Goal: Task Accomplishment & Management: Complete application form

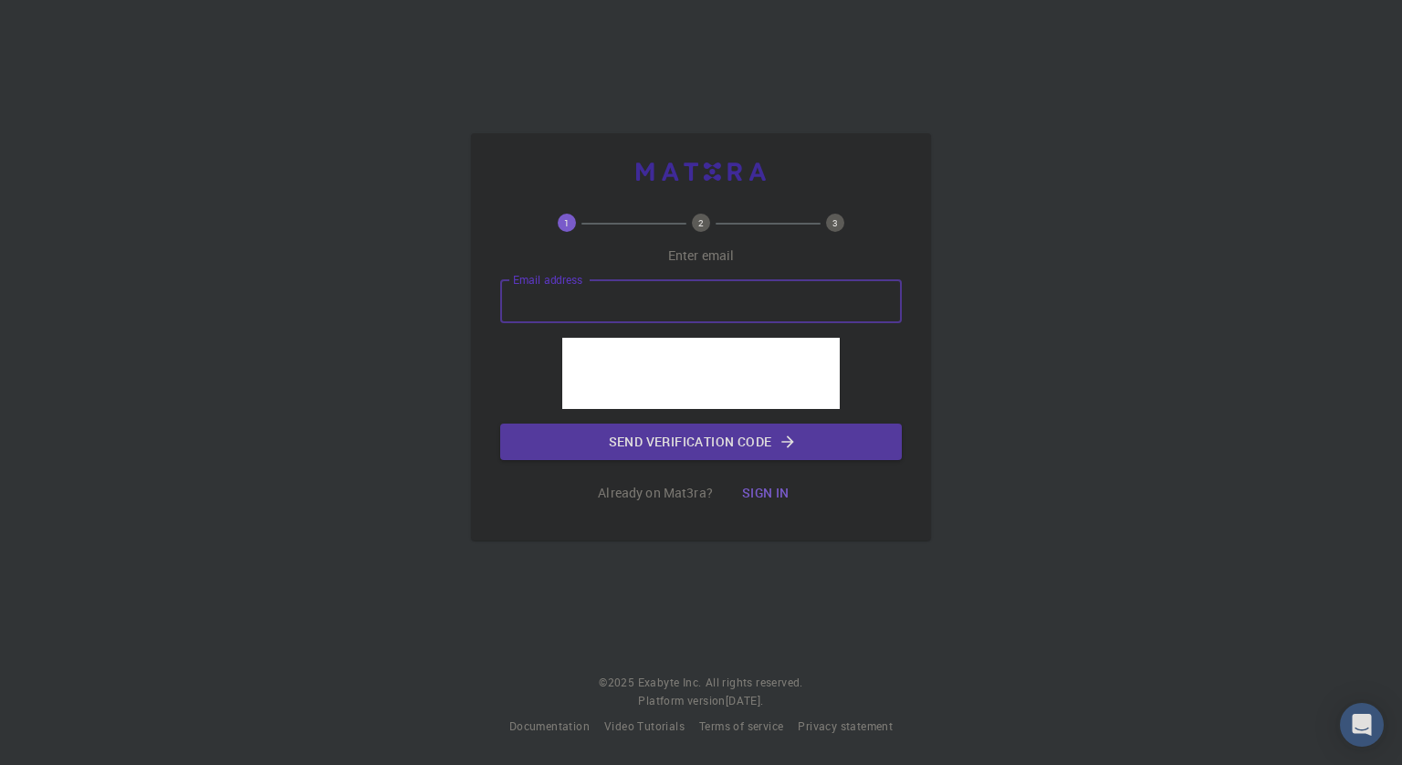
click at [639, 305] on input "Email address" at bounding box center [701, 301] width 402 height 44
type input "[EMAIL_ADDRESS][DOMAIN_NAME]"
click at [695, 441] on button "Send verification code" at bounding box center [701, 442] width 402 height 37
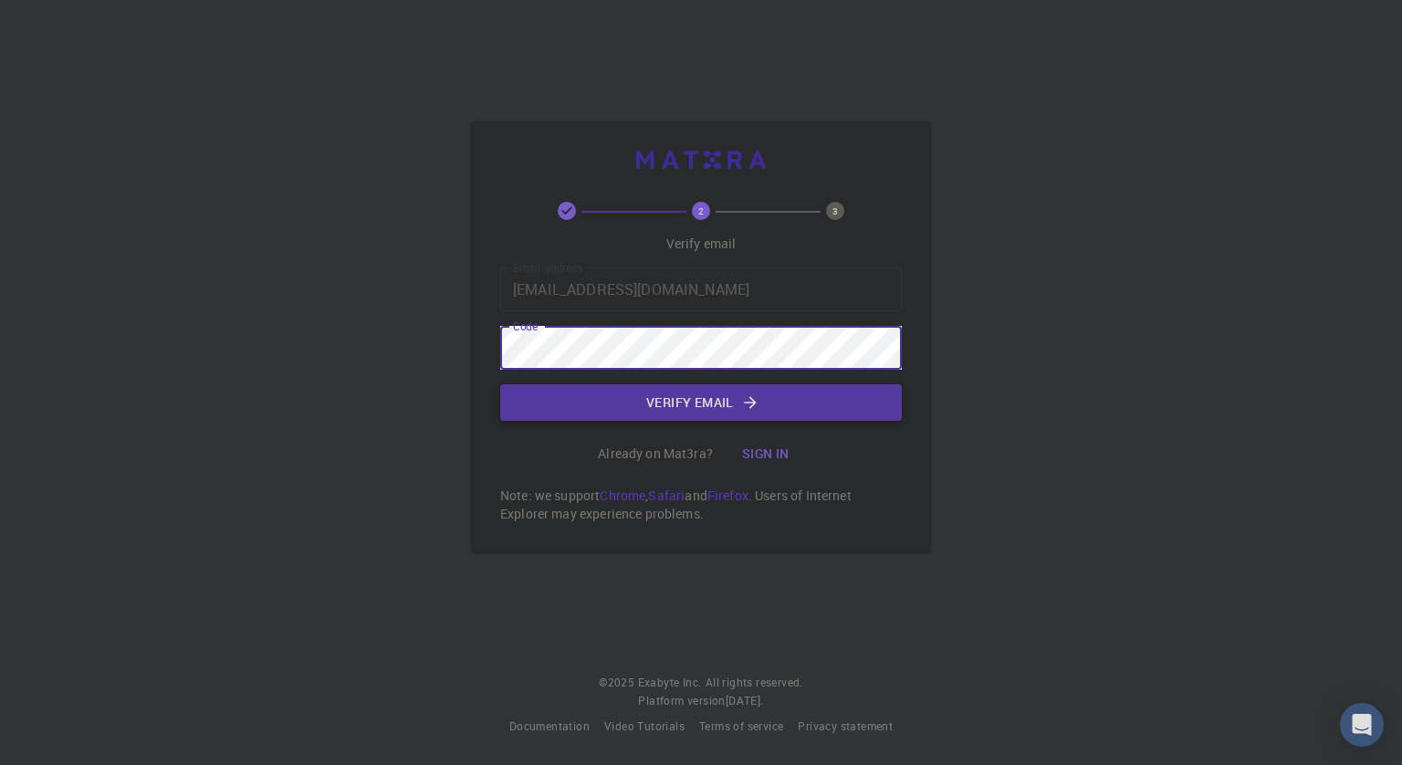
click at [673, 404] on button "Verify email" at bounding box center [701, 402] width 402 height 37
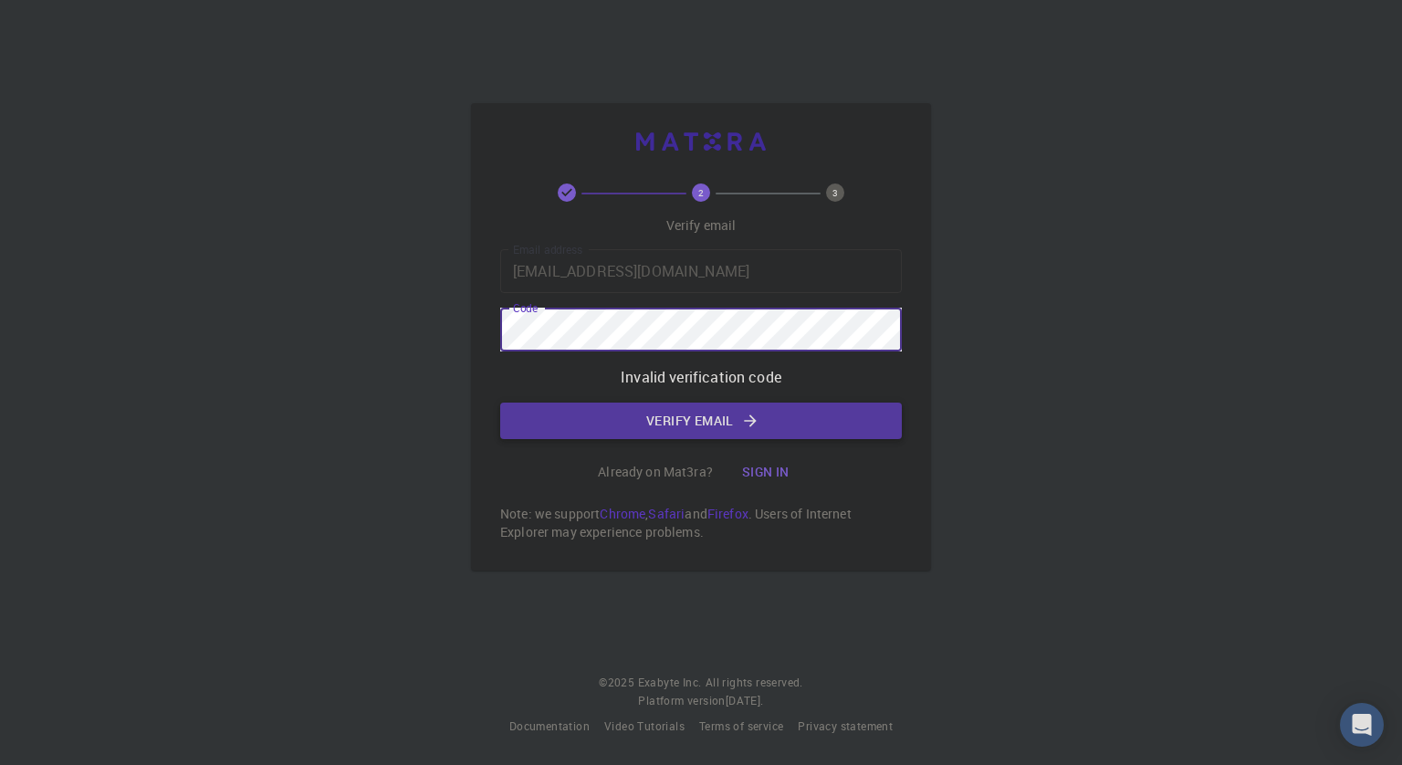
click at [688, 423] on button "Verify email" at bounding box center [701, 421] width 402 height 37
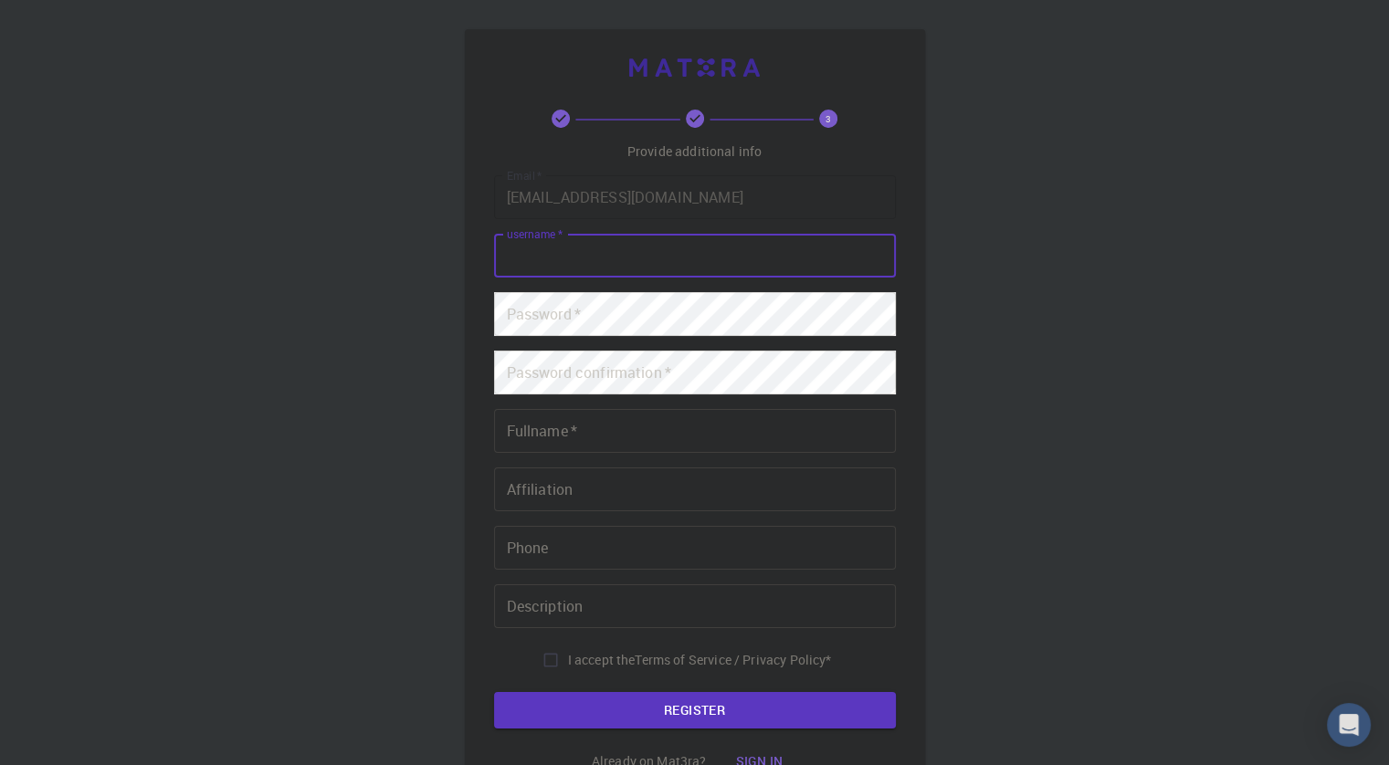
click at [624, 249] on input "username   *" at bounding box center [695, 256] width 402 height 44
type input "shaxam"
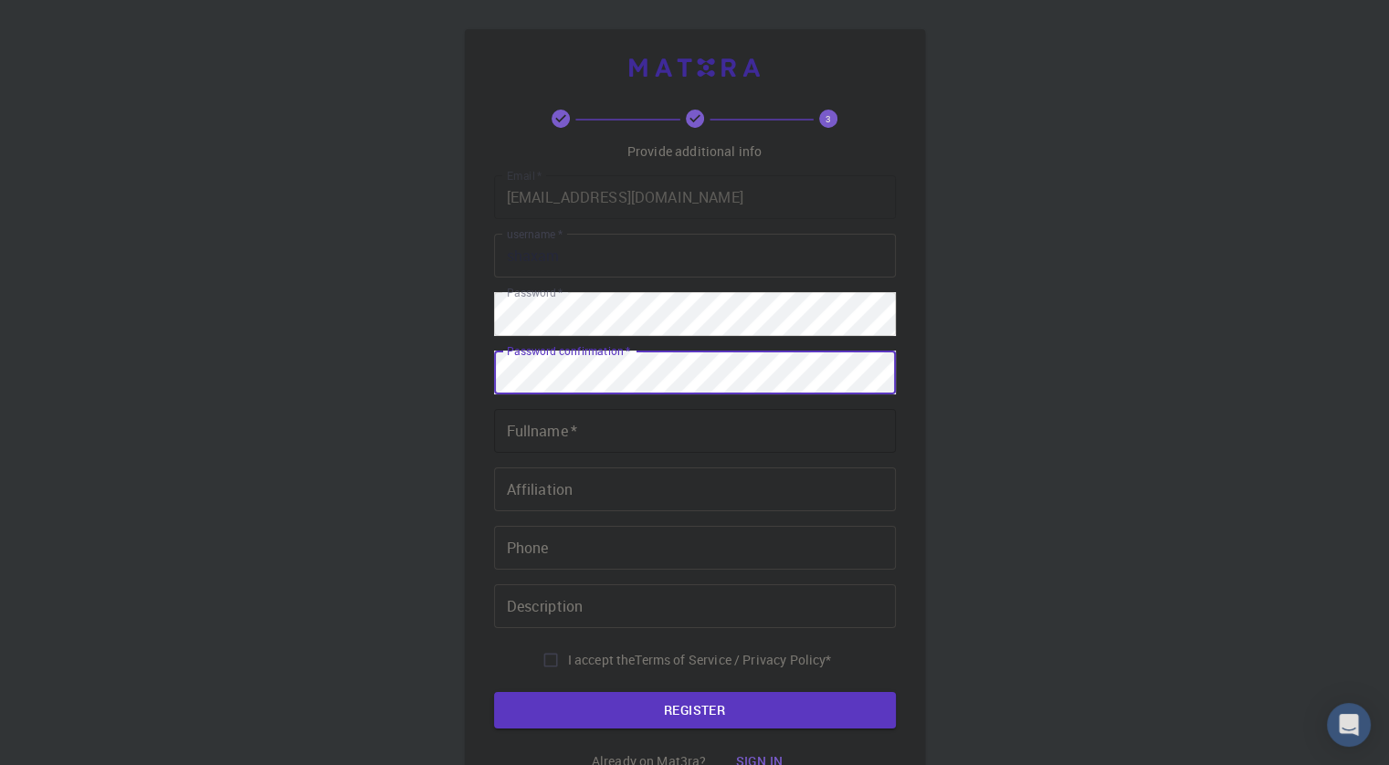
click at [630, 433] on input "Fullname   *" at bounding box center [695, 431] width 402 height 44
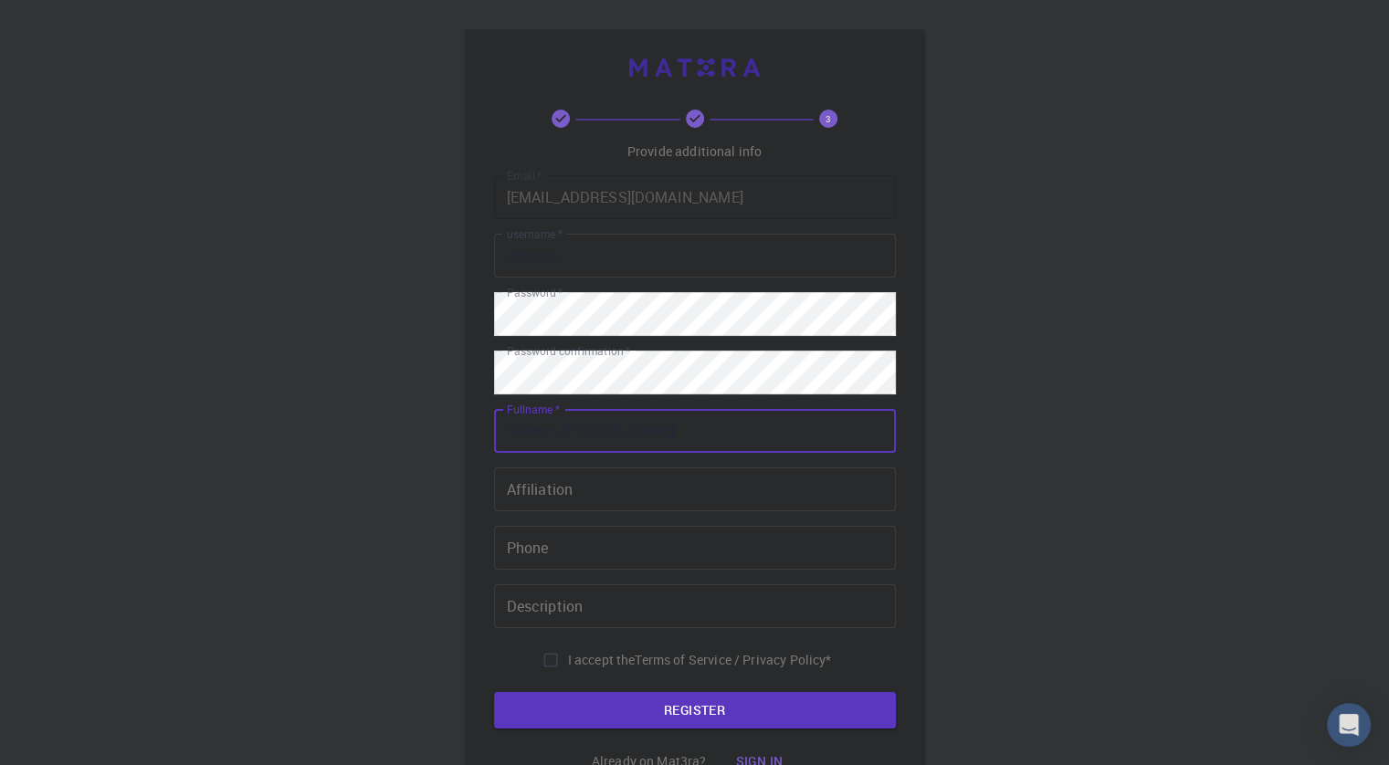
type input "Shamm [PERSON_NAME]"
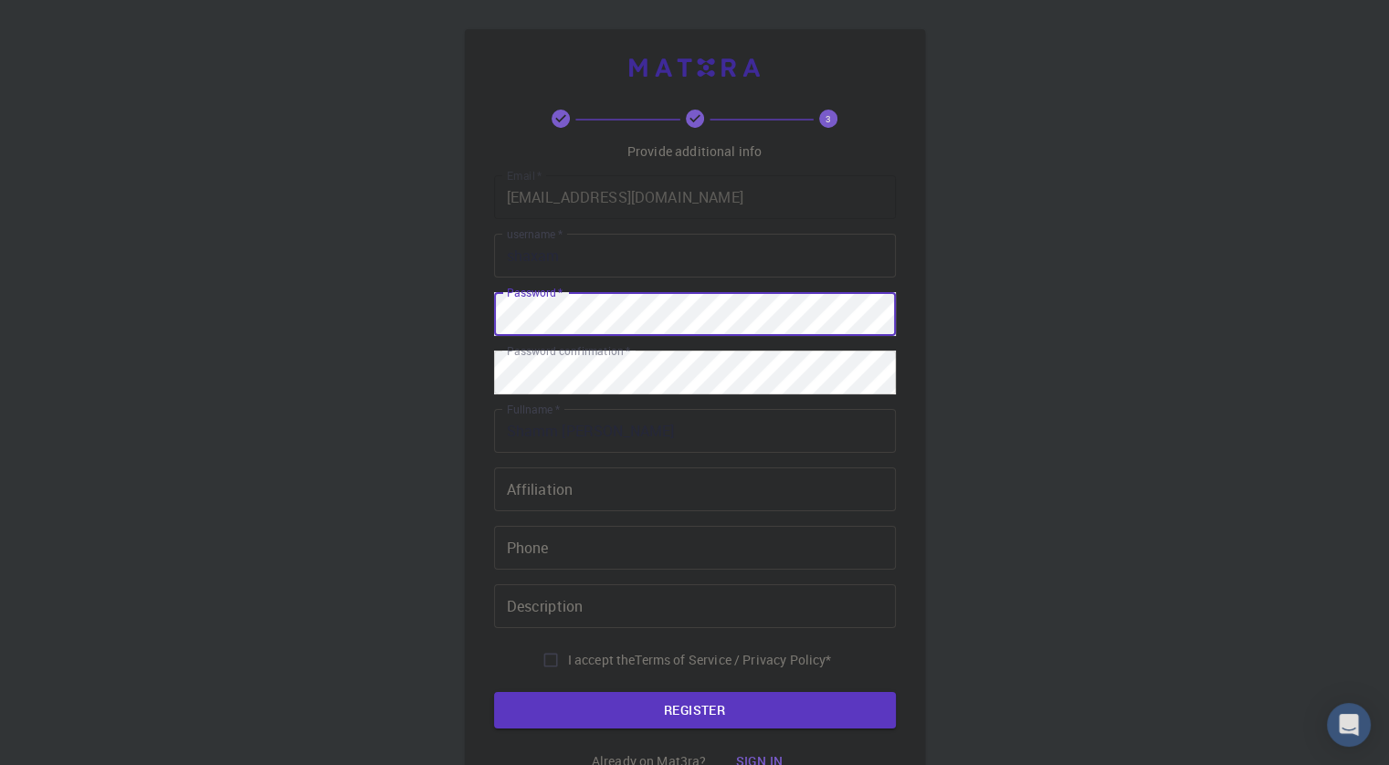
click at [471, 311] on div "3 Provide additional info Email   * [EMAIL_ADDRESS][DOMAIN_NAME] Email   * user…" at bounding box center [695, 419] width 460 height 780
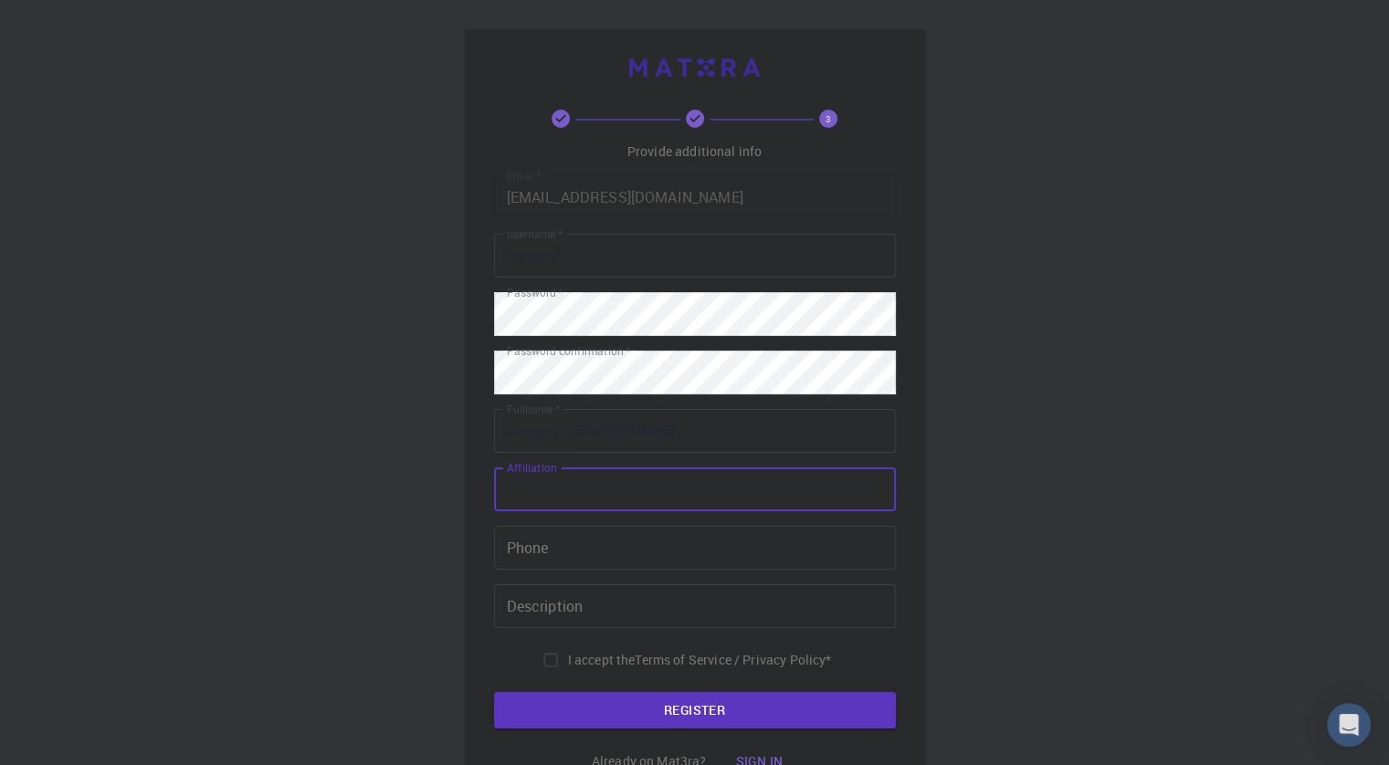
click at [581, 491] on input "Affiliation" at bounding box center [695, 489] width 402 height 44
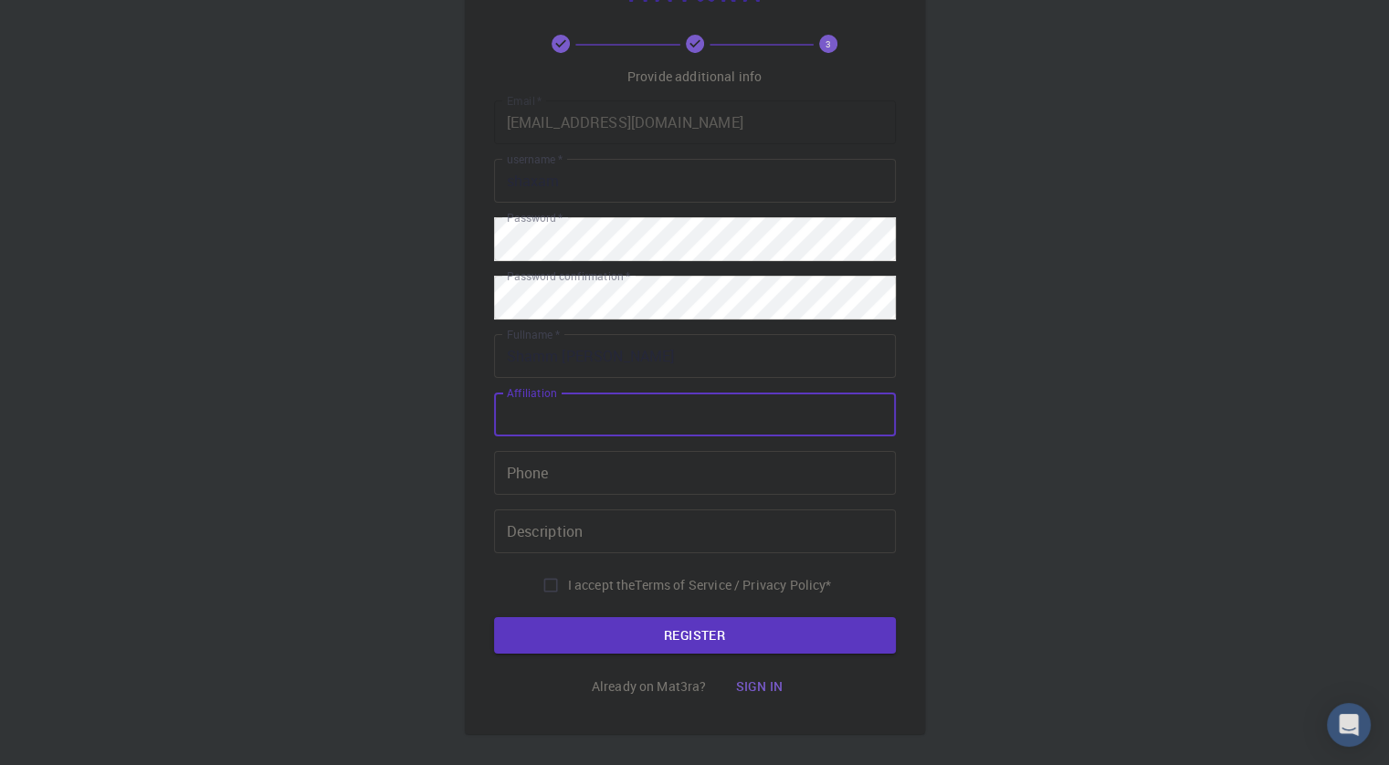
scroll to position [163, 0]
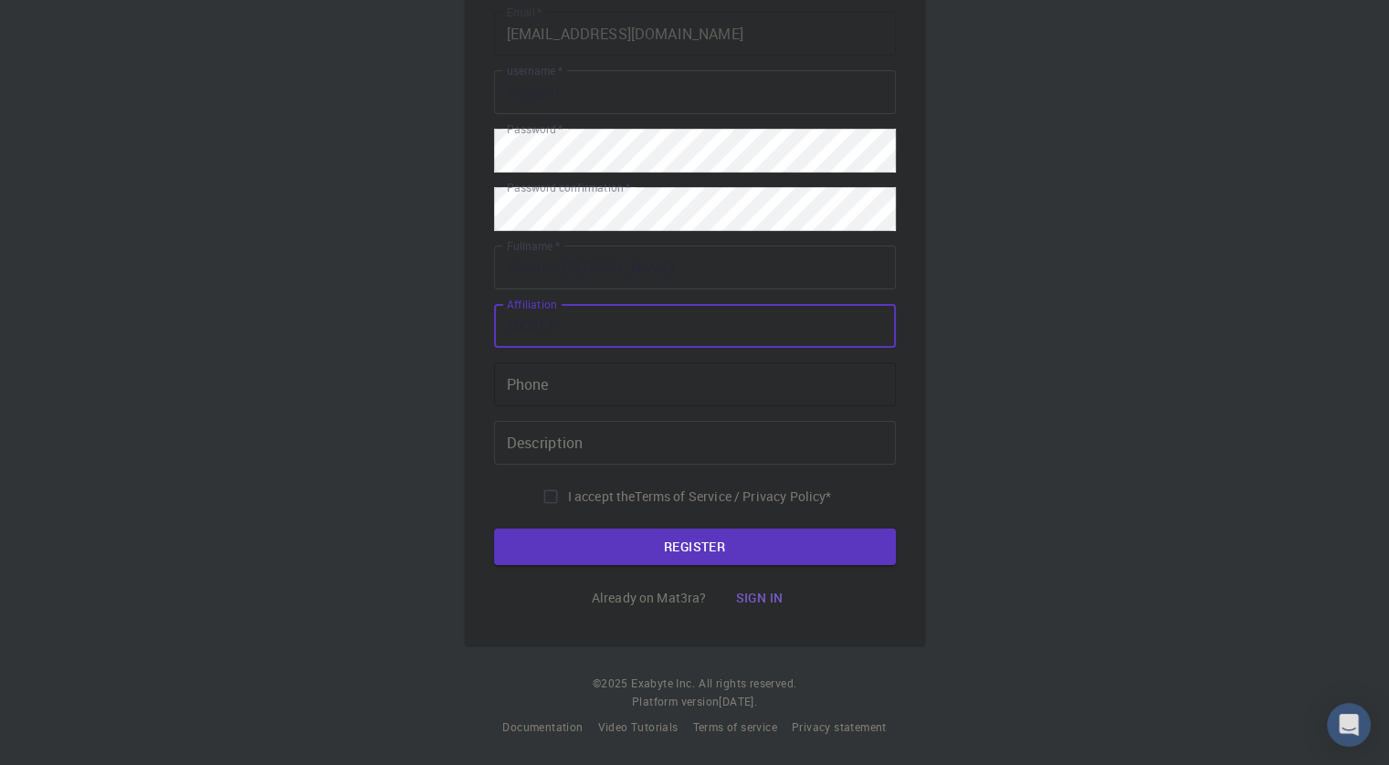
click at [654, 372] on input "Phone" at bounding box center [695, 384] width 402 height 44
click at [656, 328] on input "MCOET" at bounding box center [695, 326] width 402 height 44
type input "M"
click at [632, 382] on input "Phone" at bounding box center [695, 384] width 402 height 44
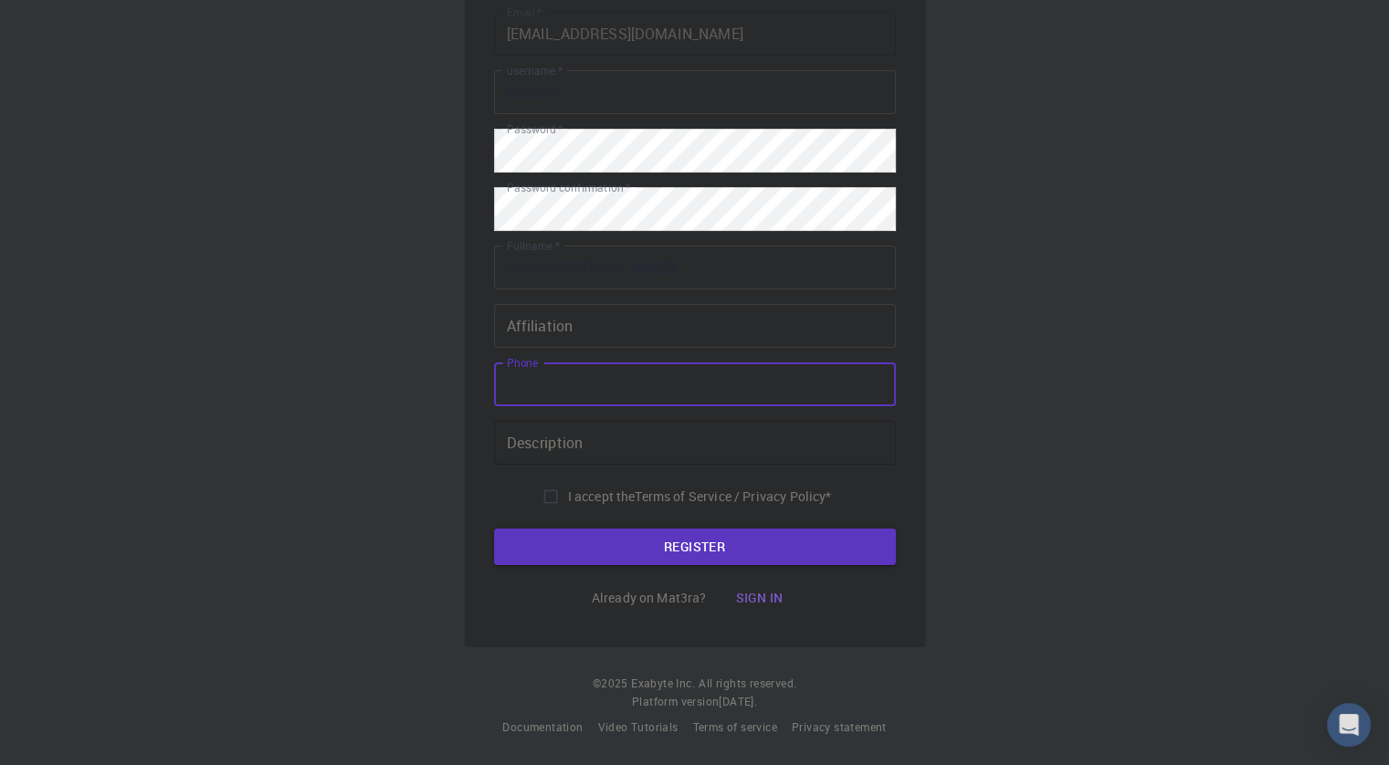
click at [653, 434] on input "Description" at bounding box center [695, 443] width 402 height 44
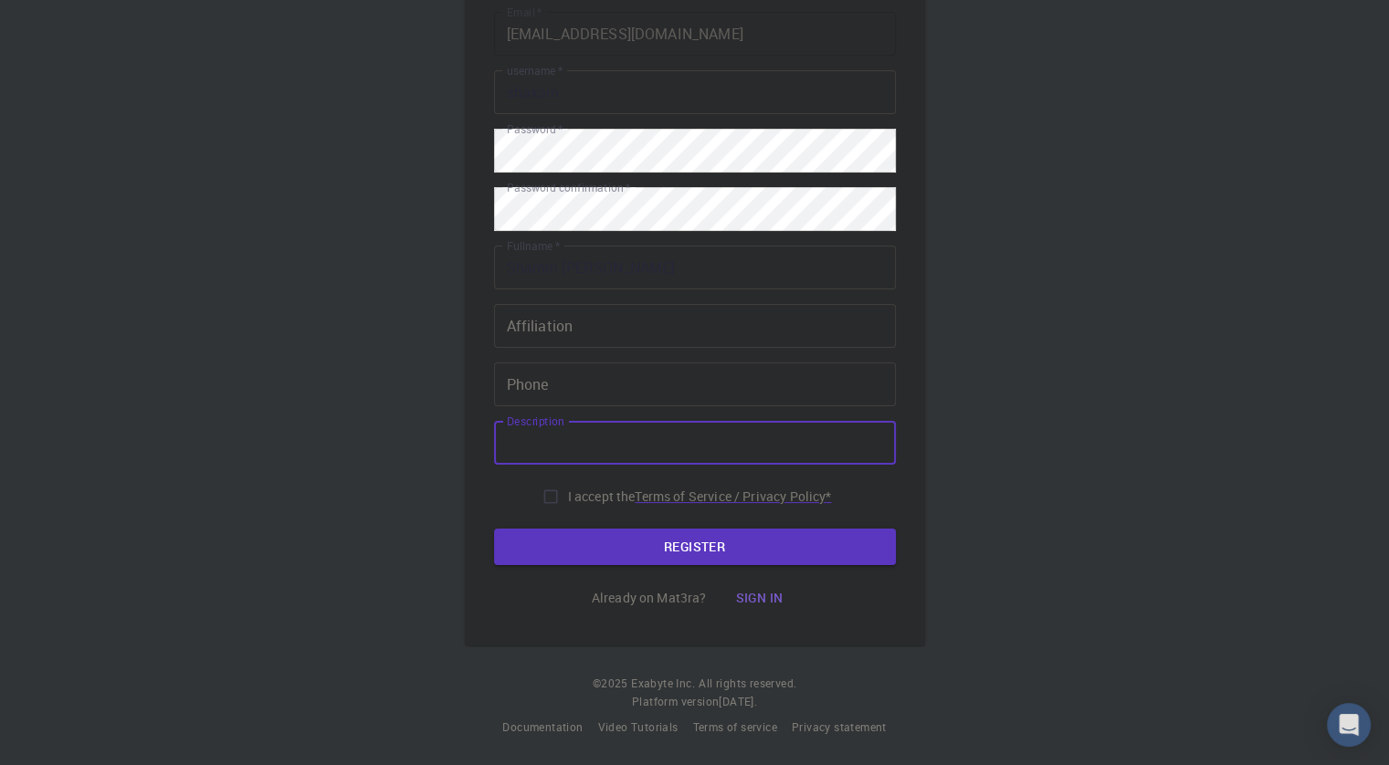
click at [645, 496] on p "Terms of Service / Privacy Policy *" at bounding box center [732, 496] width 196 height 18
click at [550, 500] on input "I accept the Terms of Service / Privacy Policy *" at bounding box center [550, 496] width 35 height 35
checkbox input "true"
click at [734, 543] on button "REGISTER" at bounding box center [695, 547] width 402 height 37
